Goal: Task Accomplishment & Management: Use online tool/utility

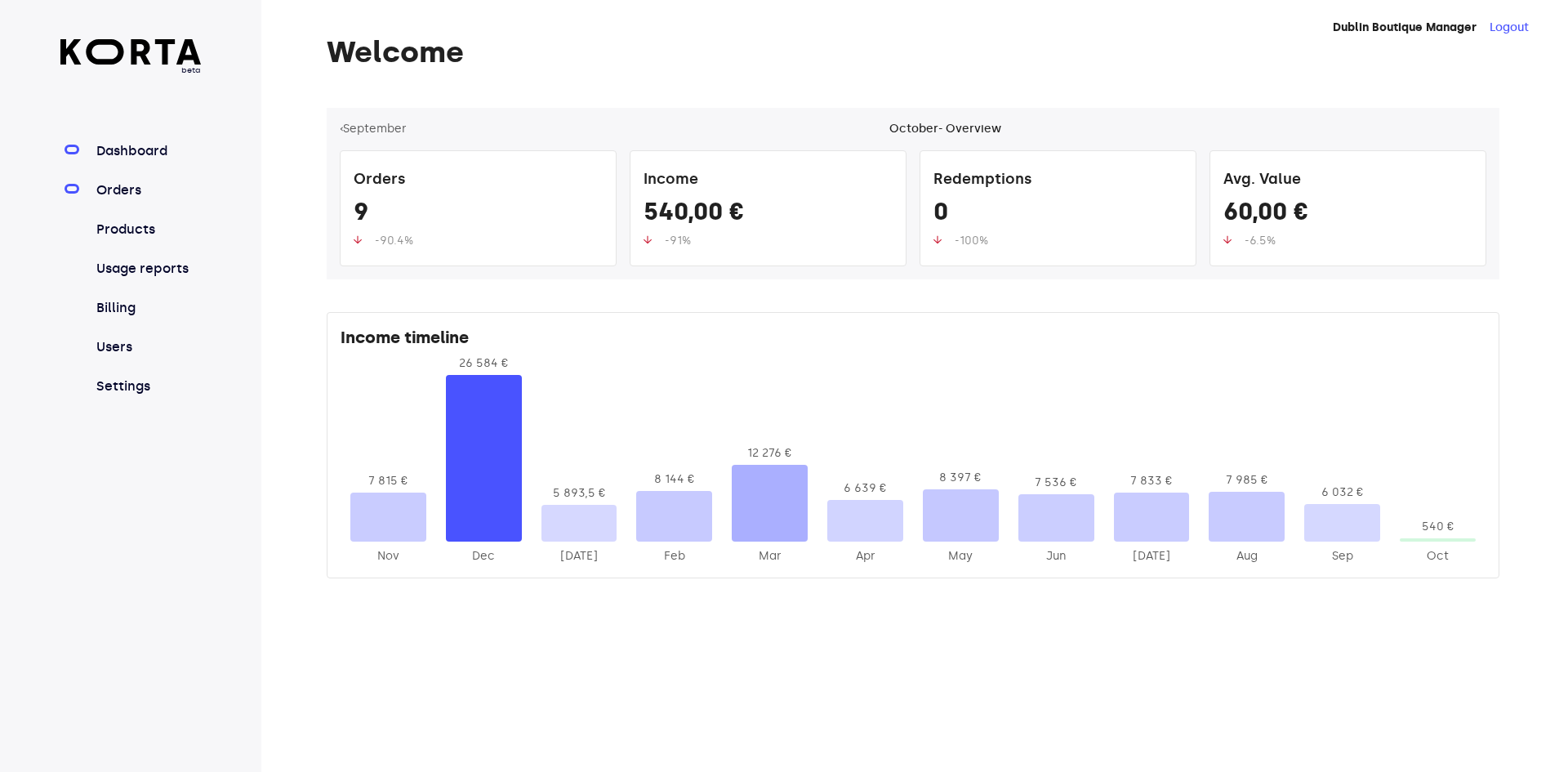
click at [150, 191] on link "Orders" at bounding box center [147, 190] width 109 height 19
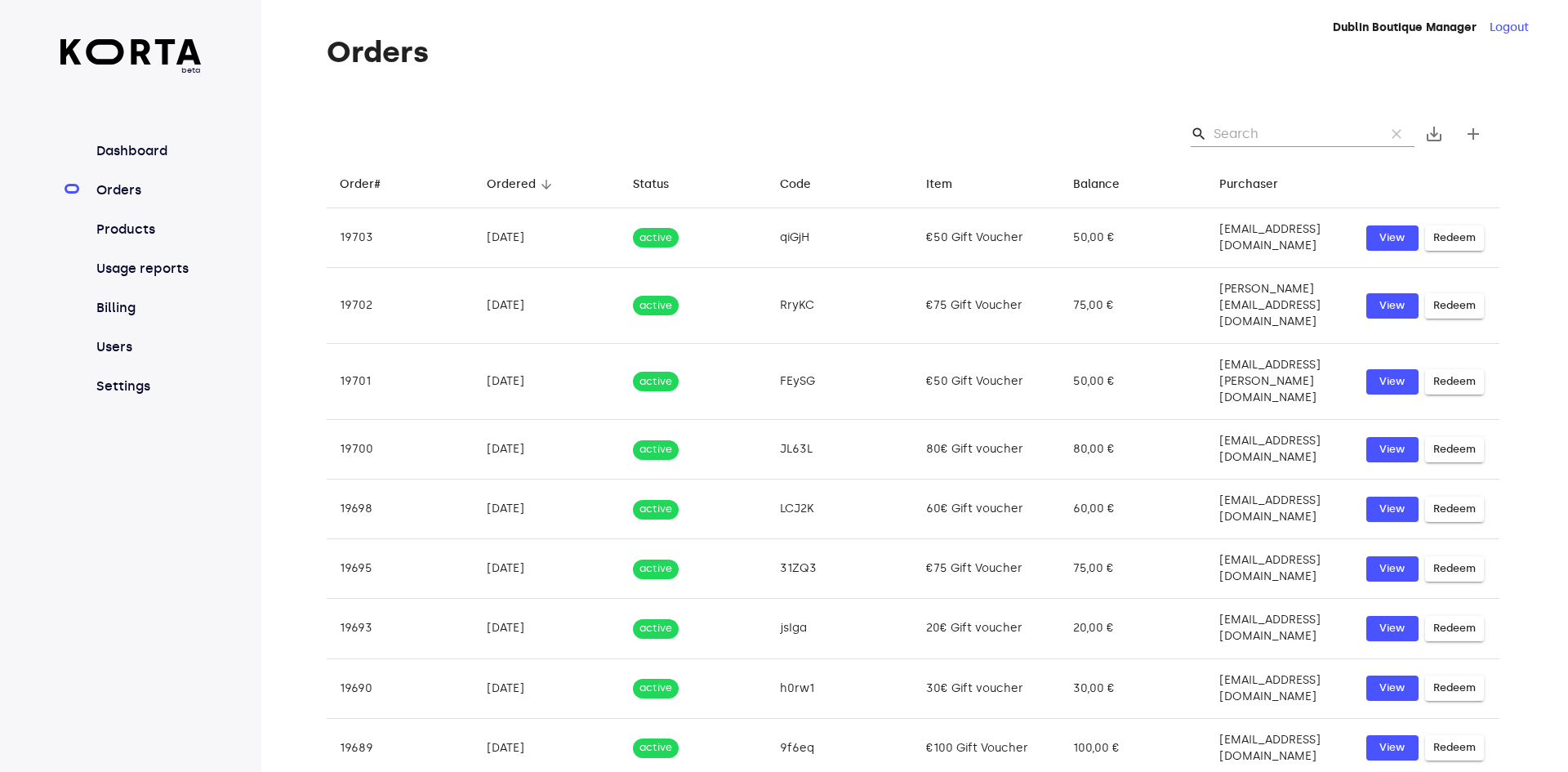
click at [1281, 137] on input "Search" at bounding box center [1293, 134] width 159 height 26
click at [1254, 131] on input "Search" at bounding box center [1293, 134] width 159 height 26
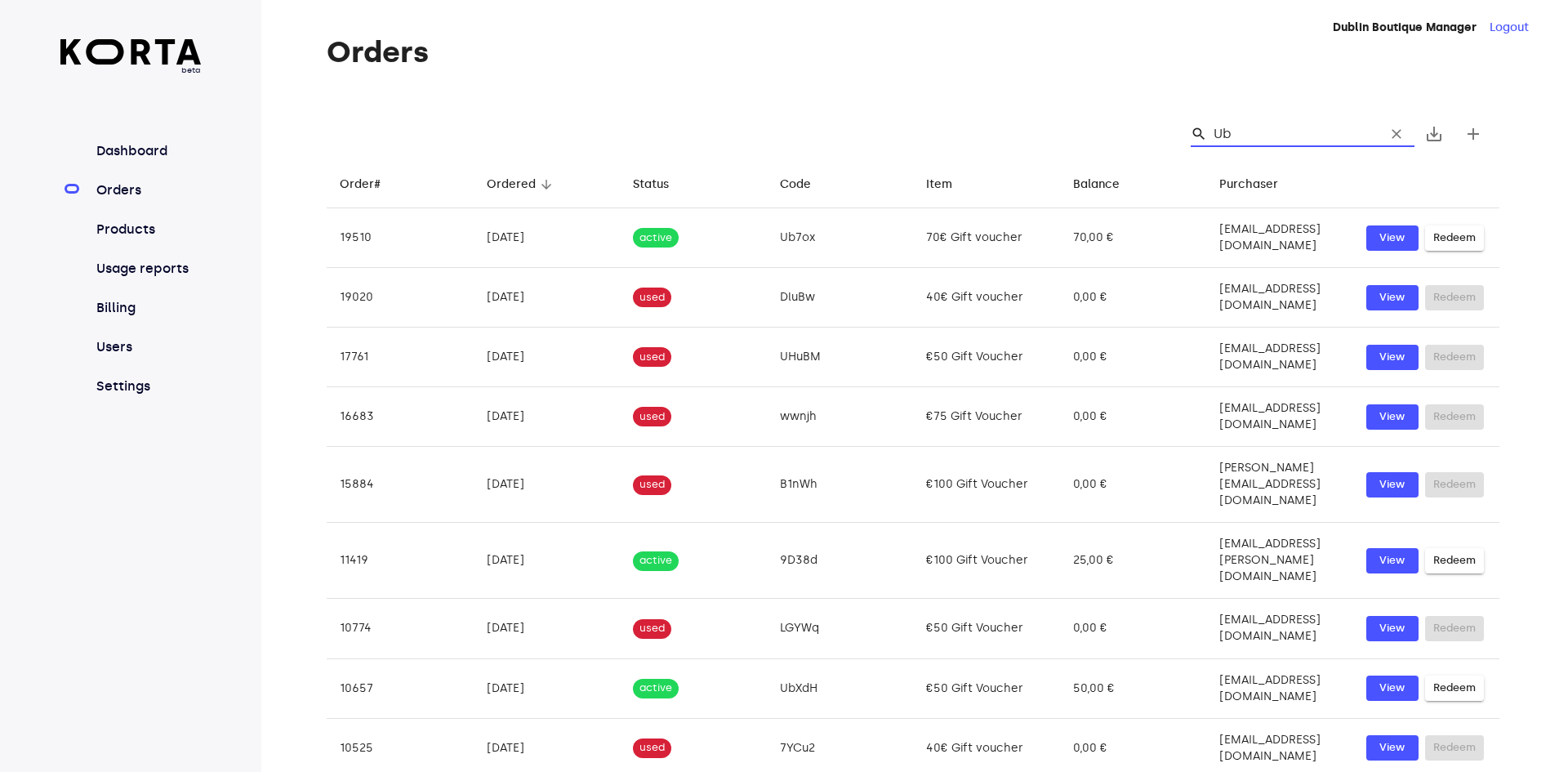
type input "Ub7"
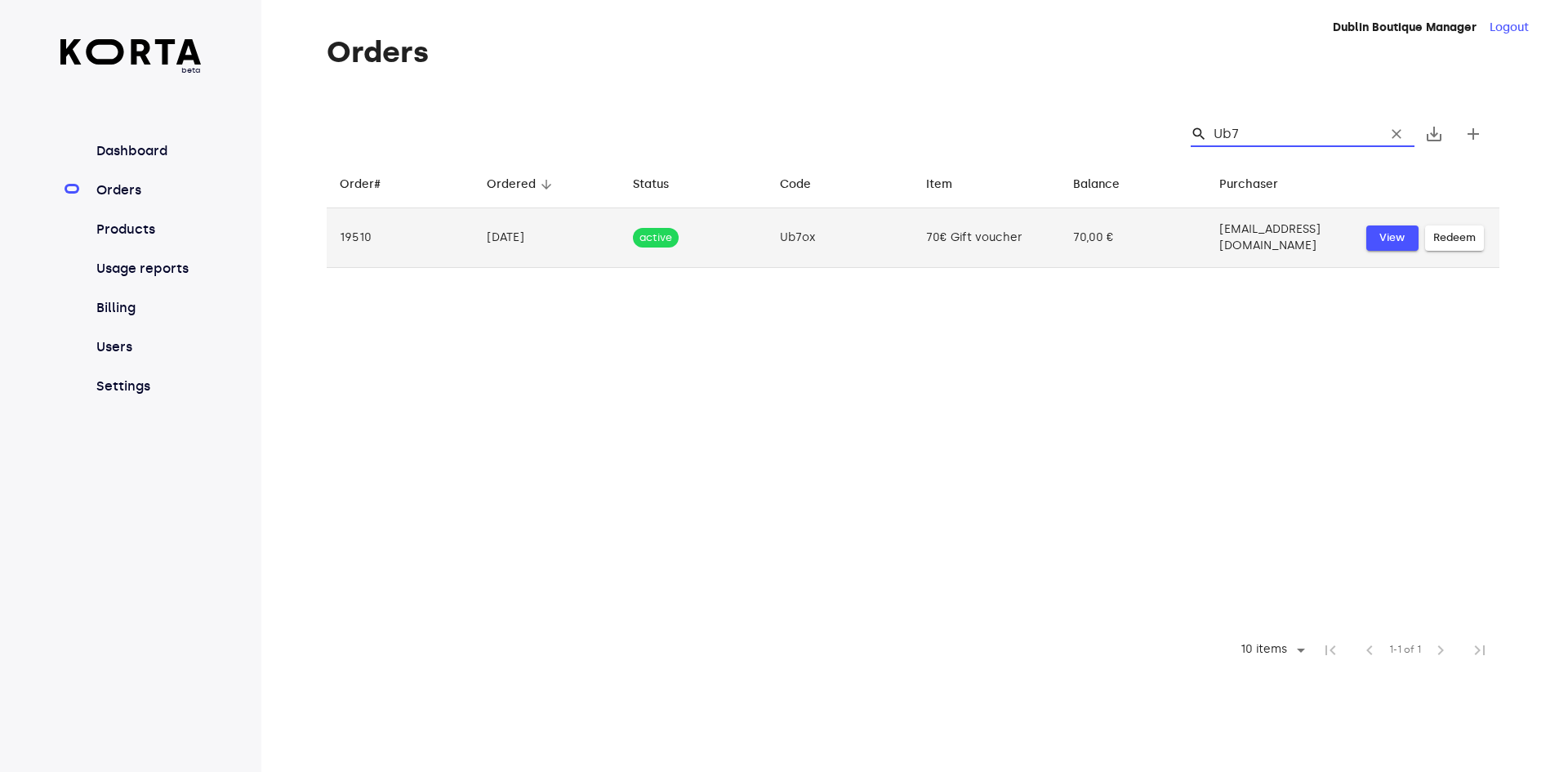
click at [1385, 231] on span "View" at bounding box center [1392, 238] width 36 height 19
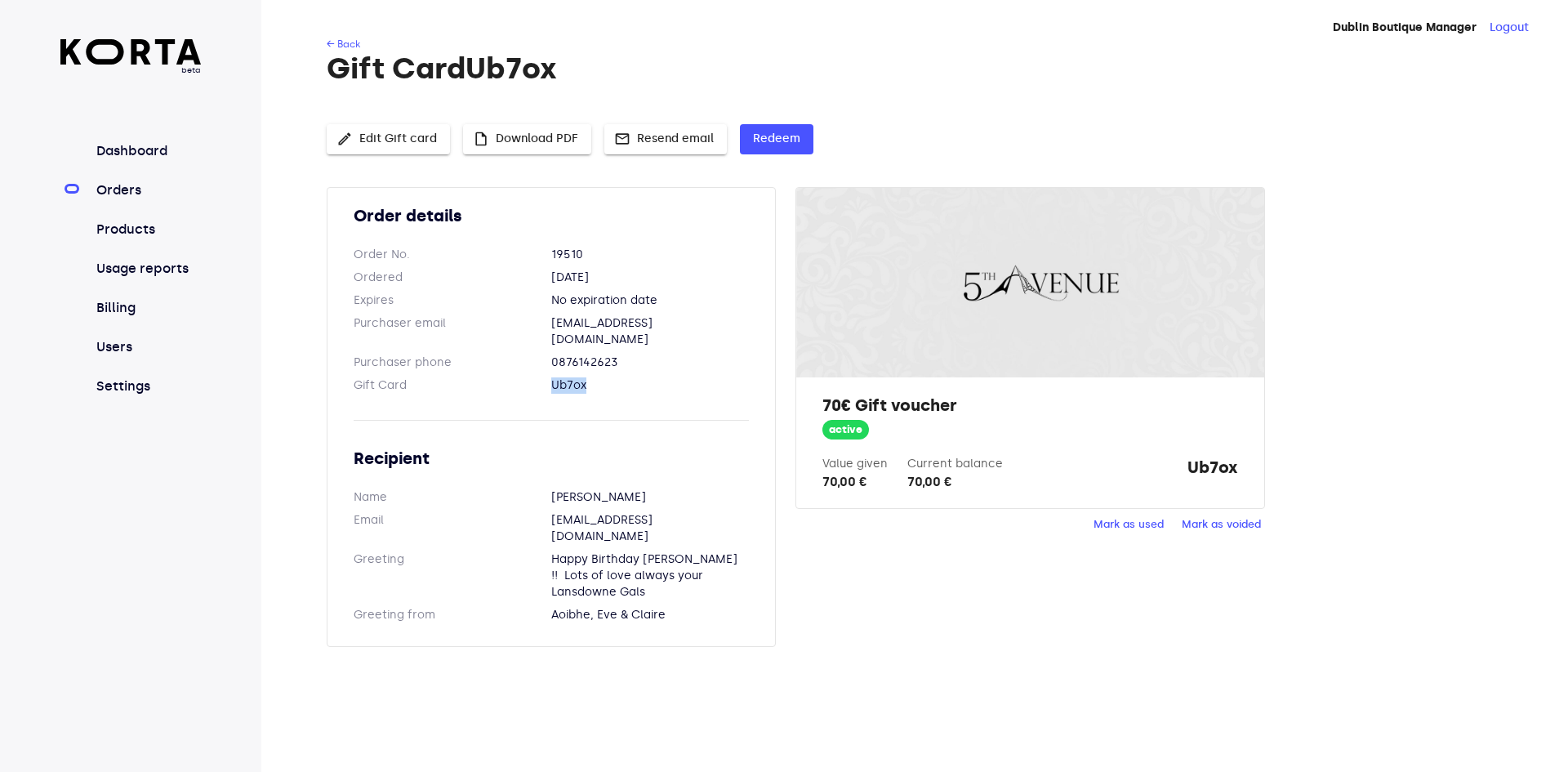
drag, startPoint x: 598, startPoint y: 373, endPoint x: 534, endPoint y: 371, distance: 64.0
click at [534, 377] on dl "Gift Card Ub7ox" at bounding box center [551, 385] width 395 height 17
copy dl "Ub7ox"
click at [783, 135] on span "Redeem" at bounding box center [776, 139] width 47 height 20
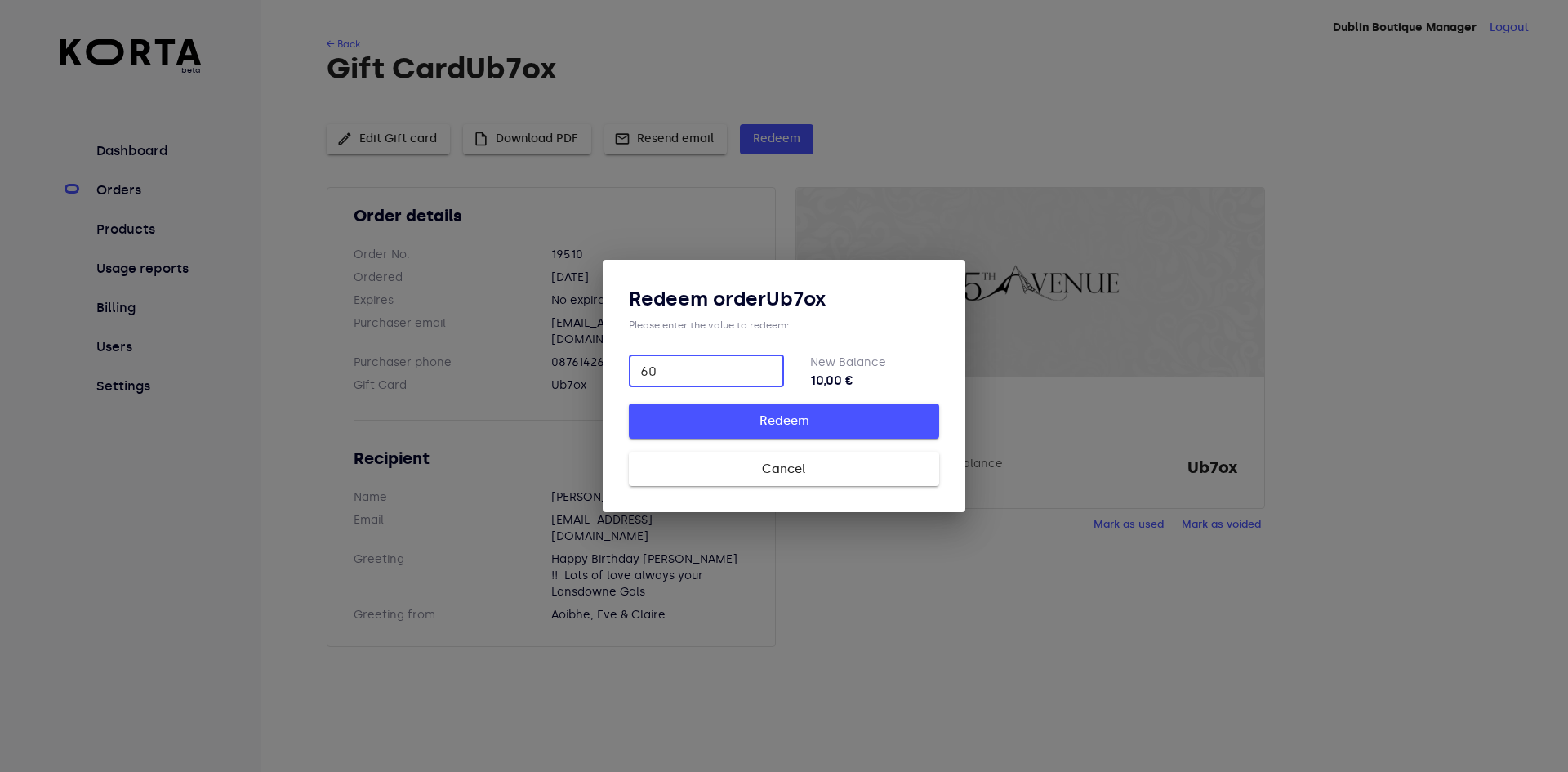
type input "60"
click at [744, 428] on span "Redeem" at bounding box center [784, 421] width 258 height 21
